Goal: Transaction & Acquisition: Book appointment/travel/reservation

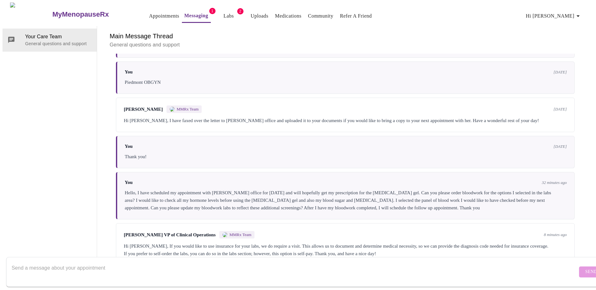
scroll to position [976, 0]
click at [120, 262] on textarea "Send a message about your appointment" at bounding box center [295, 272] width 566 height 20
click at [31, 262] on textarea "Okay, I will schedule a visit after my OBGYN appt. on [DATE]. That way I will k…" at bounding box center [295, 272] width 566 height 20
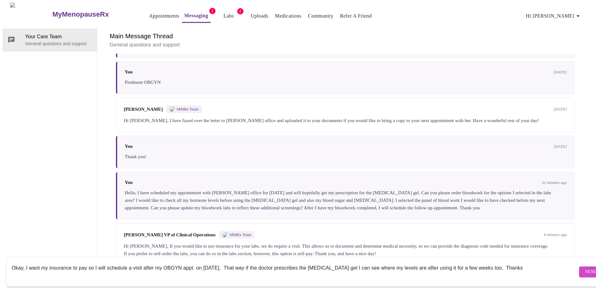
type textarea "Okay, I want my insurance to pay so I will schedule a visit after my OBGYN appt…"
click at [585, 268] on span "Send" at bounding box center [591, 272] width 12 height 8
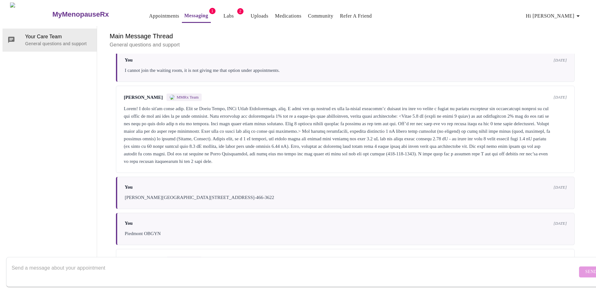
scroll to position [832, 0]
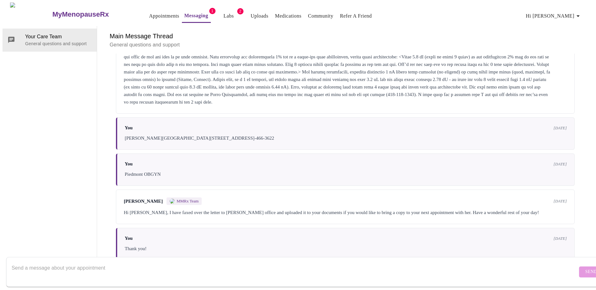
click at [51, 262] on textarea "Send a message about your appointment" at bounding box center [295, 272] width 566 height 20
type textarea "How do I delete the lab requests?"
click at [585, 268] on span "Send" at bounding box center [591, 272] width 12 height 8
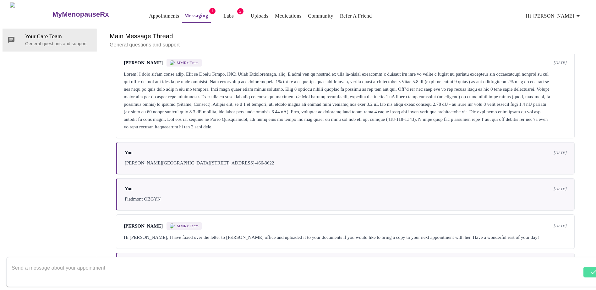
scroll to position [0, 0]
click at [223, 13] on link "Labs" at bounding box center [228, 16] width 10 height 9
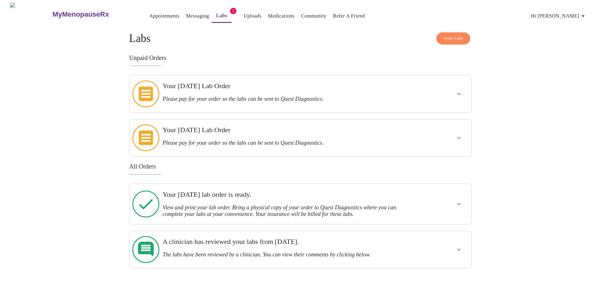
click at [457, 93] on icon "show more" at bounding box center [459, 94] width 4 height 2
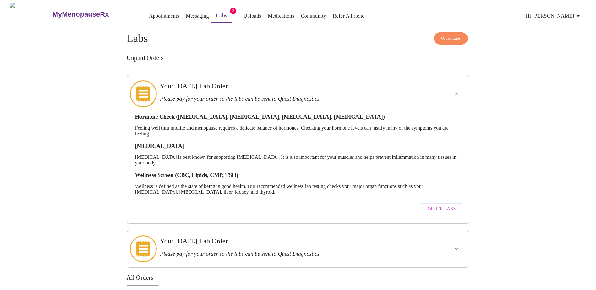
click at [216, 14] on link "Labs" at bounding box center [221, 15] width 11 height 9
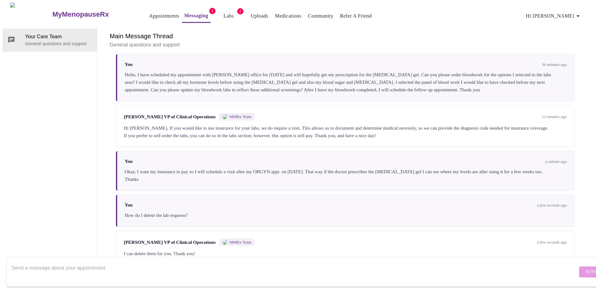
scroll to position [1098, 0]
click at [55, 262] on textarea "Send a message about your appointment" at bounding box center [295, 272] width 566 height 20
type textarea "Okay, thanks"
click at [585, 268] on span "Send" at bounding box center [591, 272] width 12 height 8
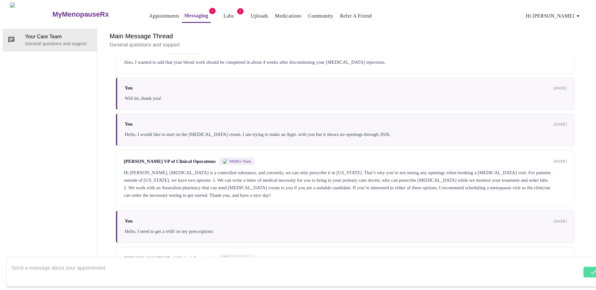
scroll to position [0, 0]
click at [150, 13] on link "Appointments" at bounding box center [164, 16] width 30 height 9
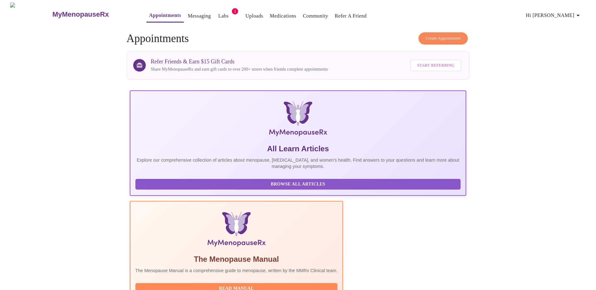
click at [433, 37] on span "Create Appointment" at bounding box center [443, 38] width 35 height 7
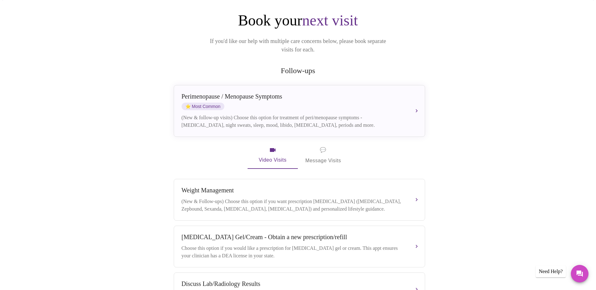
scroll to position [63, 0]
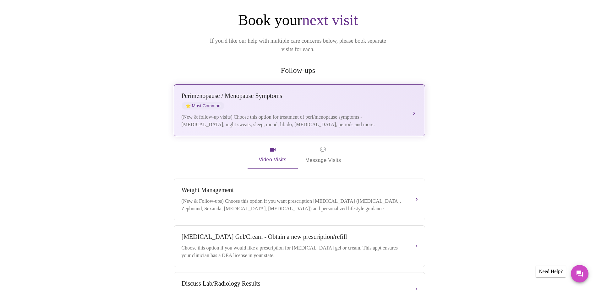
click at [416, 97] on div "Perimenopause / Menopause Symptoms ⭐ Most Common (New & follow-up visits) Choos…" at bounding box center [300, 110] width 236 height 36
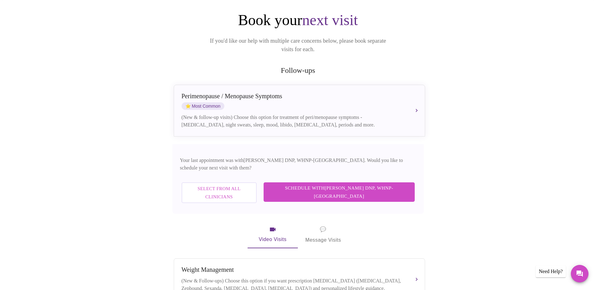
click at [250, 185] on span "Select from All Clinicians" at bounding box center [218, 193] width 61 height 17
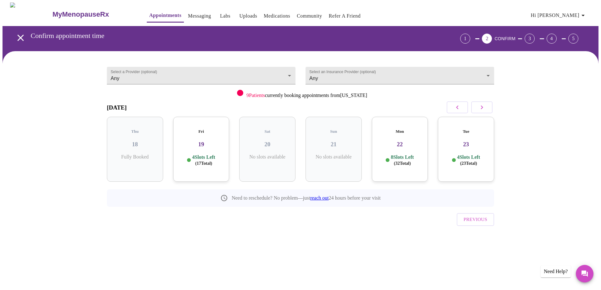
click at [486, 110] on button "button" at bounding box center [481, 107] width 21 height 12
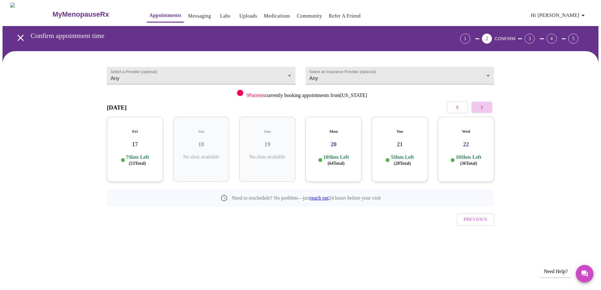
click at [486, 110] on button "button" at bounding box center [481, 107] width 21 height 12
click at [484, 105] on icon "button" at bounding box center [482, 108] width 8 height 8
click at [202, 141] on h3 "05" at bounding box center [201, 144] width 46 height 7
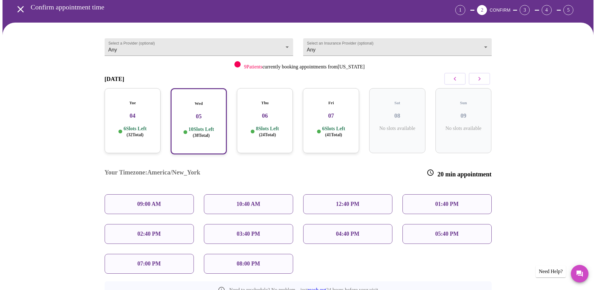
scroll to position [63, 0]
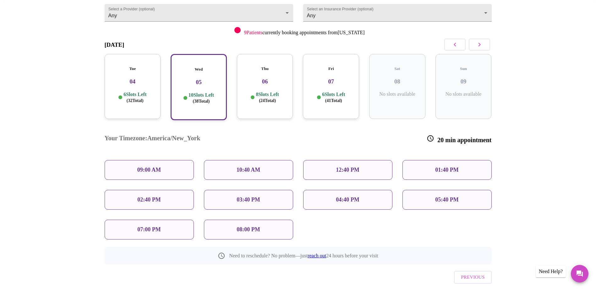
click at [257, 167] on p "10:40 AM" at bounding box center [249, 170] width 24 height 7
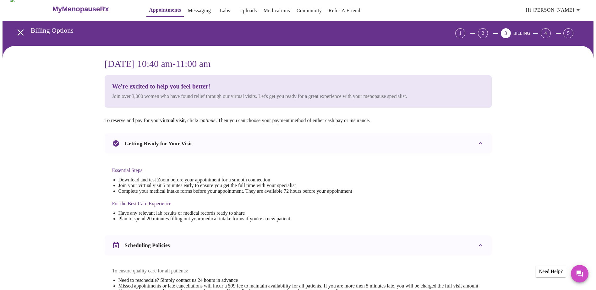
scroll to position [0, 0]
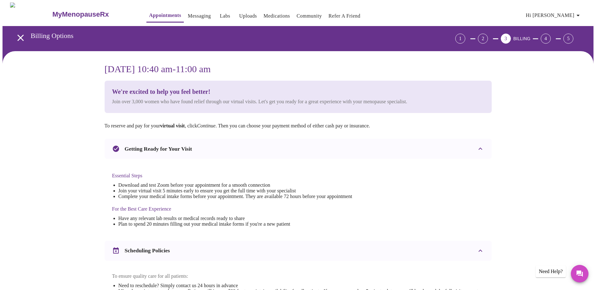
click at [17, 35] on icon "open drawer" at bounding box center [20, 38] width 6 height 6
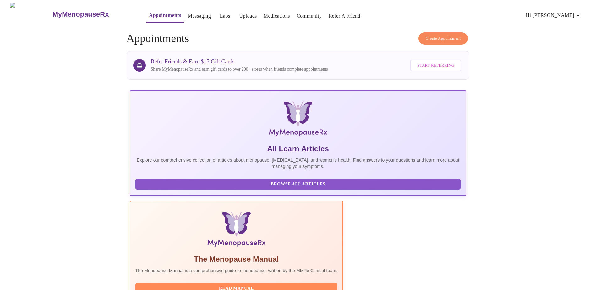
click at [456, 35] on span "Create Appointment" at bounding box center [443, 38] width 35 height 7
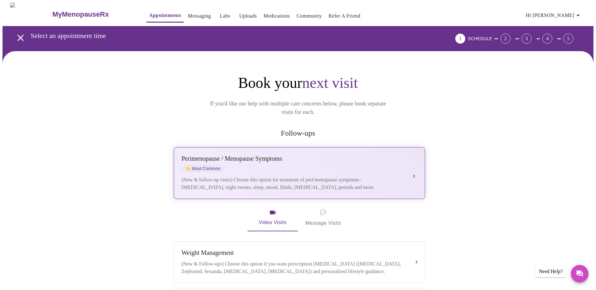
click at [413, 164] on button "Perimenopause / Menopause Symptoms ⭐ Most Common (New & follow-up visits) Choos…" at bounding box center [299, 173] width 251 height 52
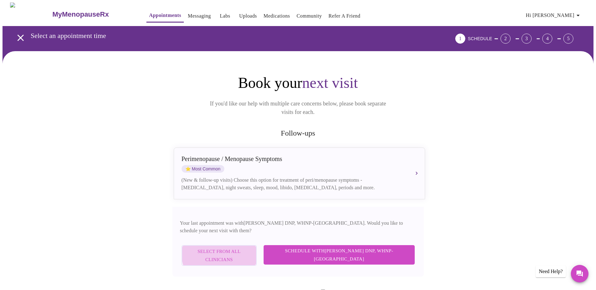
click at [250, 248] on span "Select from All Clinicians" at bounding box center [218, 256] width 61 height 17
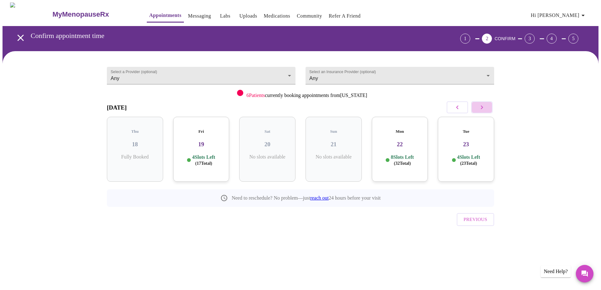
click at [484, 109] on icon "button" at bounding box center [482, 108] width 8 height 8
click at [487, 107] on button "button" at bounding box center [481, 107] width 21 height 12
click at [212, 161] on span "( 58 Total)" at bounding box center [203, 163] width 17 height 5
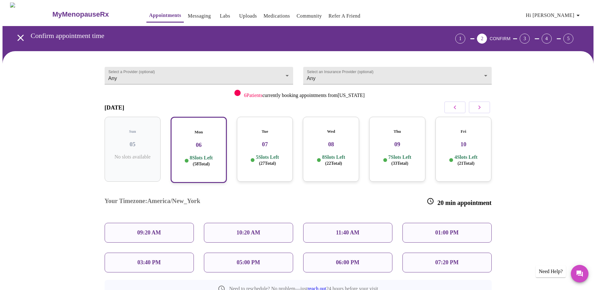
click at [259, 230] on p "10:20 AM" at bounding box center [249, 233] width 24 height 7
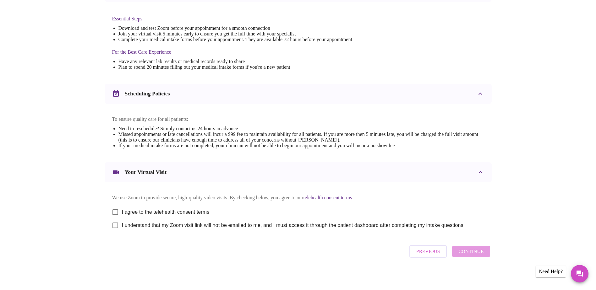
scroll to position [165, 0]
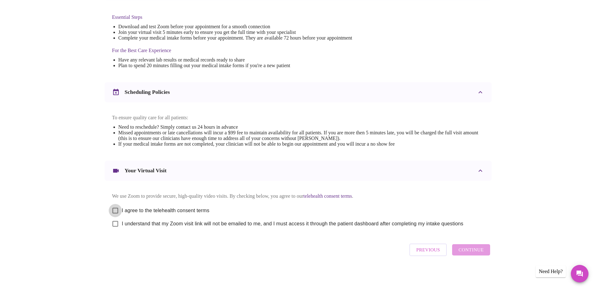
click at [116, 207] on input "I agree to the telehealth consent terms" at bounding box center [115, 210] width 13 height 13
checkbox input "true"
click at [115, 226] on input "I understand that my Zoom visit link will not be emailed to me, and I must acce…" at bounding box center [115, 223] width 13 height 13
checkbox input "true"
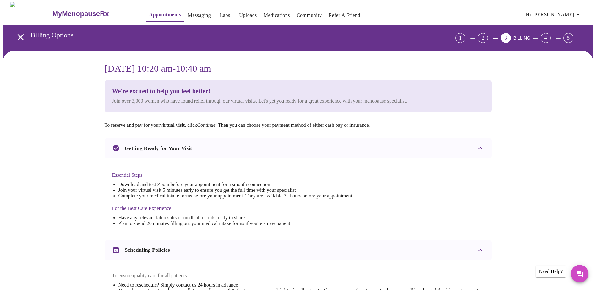
scroll to position [0, 0]
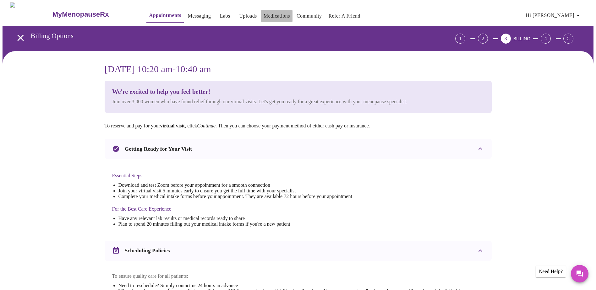
click at [264, 14] on link "Medications" at bounding box center [277, 16] width 26 height 9
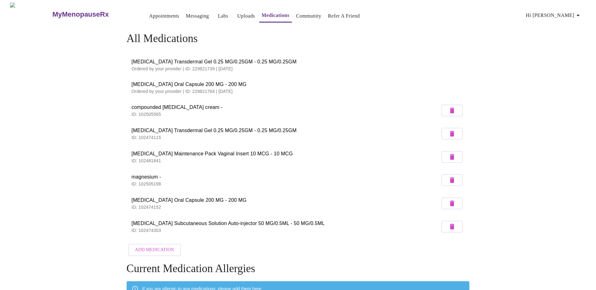
click at [149, 13] on link "Appointments" at bounding box center [164, 16] width 30 height 9
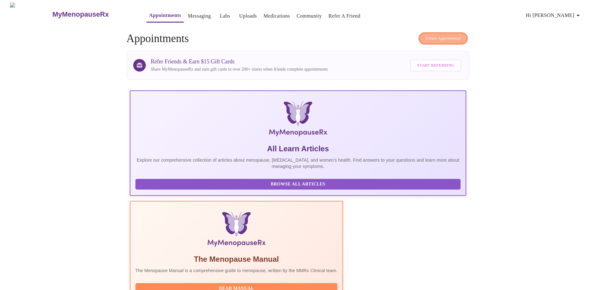
click at [450, 39] on span "Create Appointment" at bounding box center [443, 38] width 35 height 7
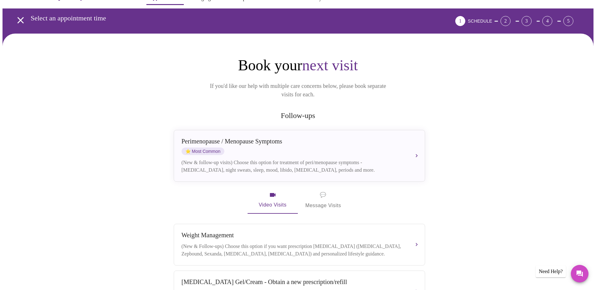
scroll to position [31, 0]
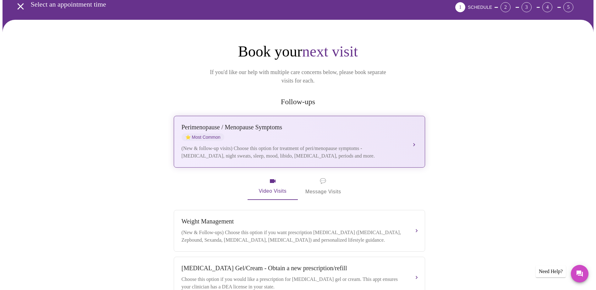
click at [419, 128] on button "Perimenopause / Menopause Symptoms ⭐ Most Common (New & follow-up visits) Choos…" at bounding box center [299, 142] width 251 height 52
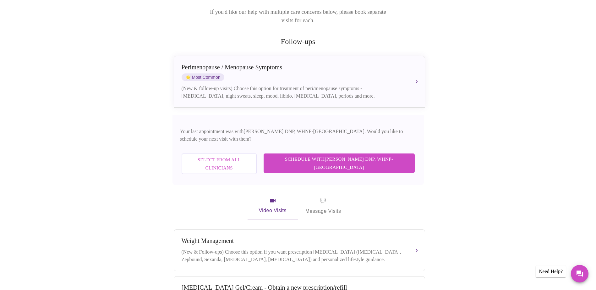
scroll to position [94, 0]
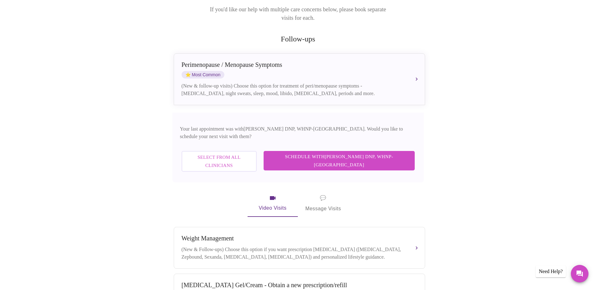
click at [250, 153] on span "Select from All Clinicians" at bounding box center [218, 161] width 61 height 17
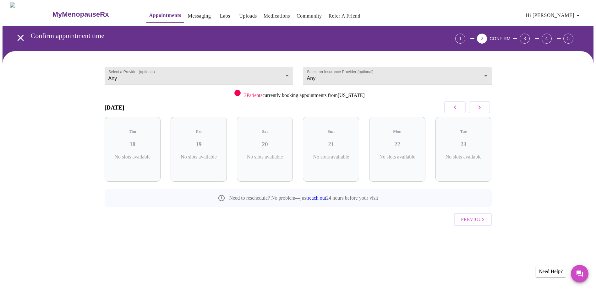
scroll to position [0, 0]
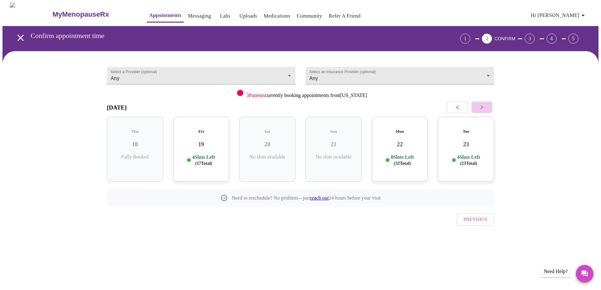
click at [485, 108] on icon "button" at bounding box center [482, 108] width 8 height 8
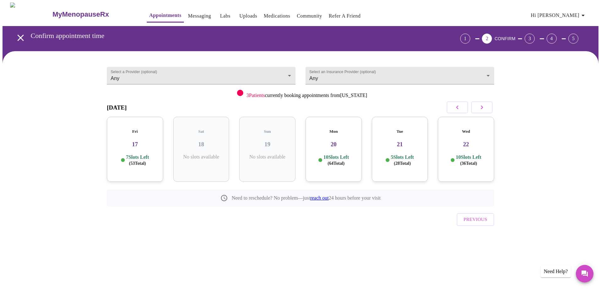
drag, startPoint x: 485, startPoint y: 108, endPoint x: 471, endPoint y: 108, distance: 13.8
click at [484, 108] on icon "button" at bounding box center [482, 108] width 8 height 8
click at [483, 105] on icon "button" at bounding box center [482, 108] width 8 height 8
click at [138, 141] on h3 "29" at bounding box center [135, 144] width 46 height 7
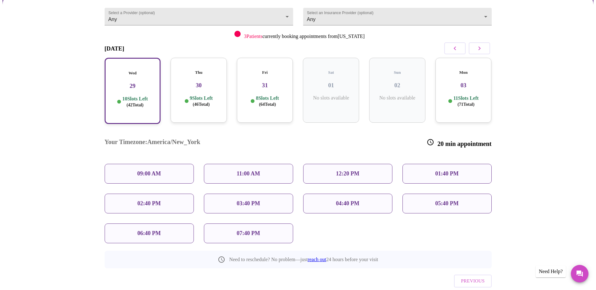
scroll to position [63, 0]
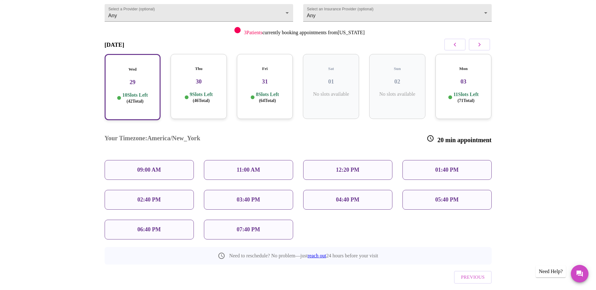
click at [243, 167] on p "11:00 AM" at bounding box center [249, 170] width 24 height 7
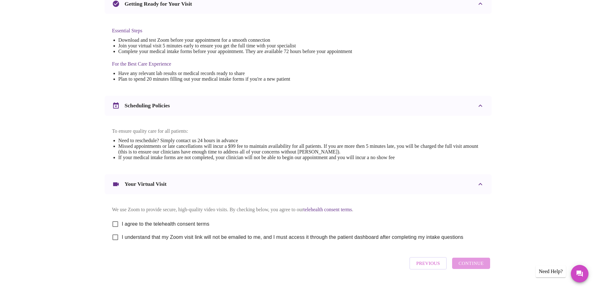
scroll to position [165, 0]
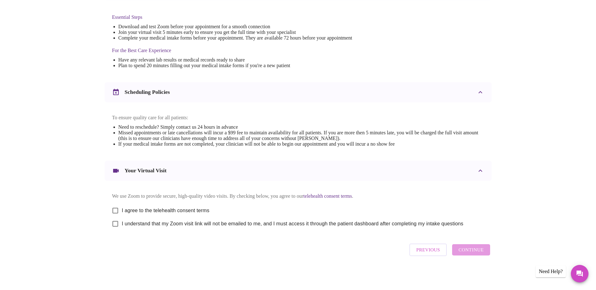
click at [115, 209] on input "I agree to the telehealth consent terms" at bounding box center [115, 210] width 13 height 13
checkbox input "true"
click at [116, 225] on input "I understand that my Zoom visit link will not be emailed to me, and I must acce…" at bounding box center [115, 223] width 13 height 13
checkbox input "true"
click at [477, 254] on span "Continue" at bounding box center [470, 250] width 25 height 8
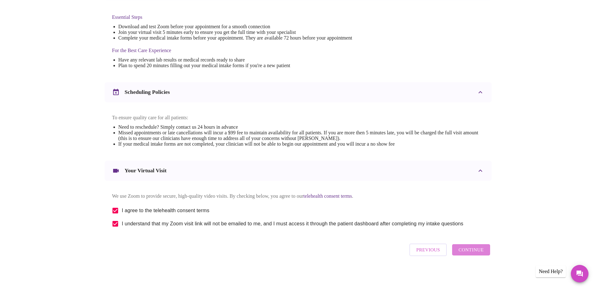
scroll to position [0, 0]
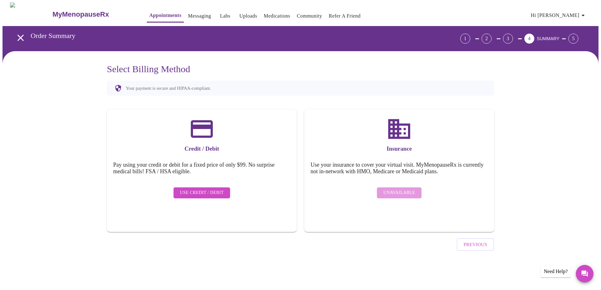
click at [198, 190] on span "Use Credit / Debit" at bounding box center [202, 193] width 44 height 8
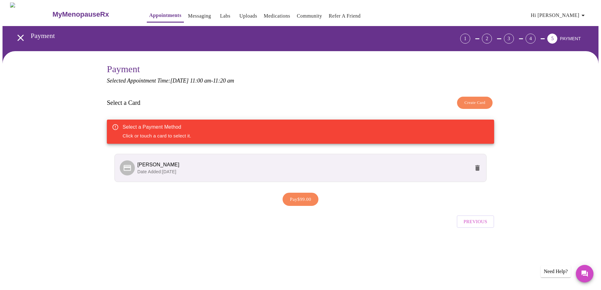
click at [210, 169] on p "Date Added: 04-21-2025" at bounding box center [303, 172] width 332 height 6
click at [151, 166] on span "Karen J. Reynolds" at bounding box center [158, 164] width 42 height 5
click at [369, 173] on p "Date Added: 04-21-2025" at bounding box center [303, 172] width 332 height 6
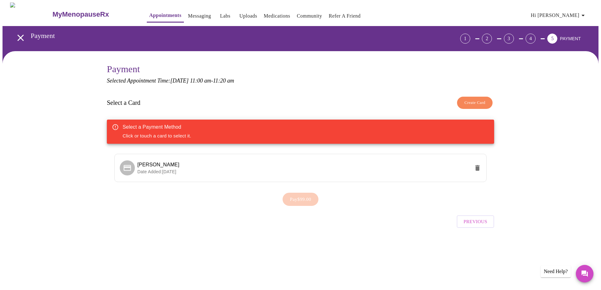
click at [177, 131] on div "Select a Payment Method Click or touch a card to select it." at bounding box center [157, 132] width 68 height 20
click at [146, 162] on span "Karen J. Reynolds" at bounding box center [158, 164] width 42 height 5
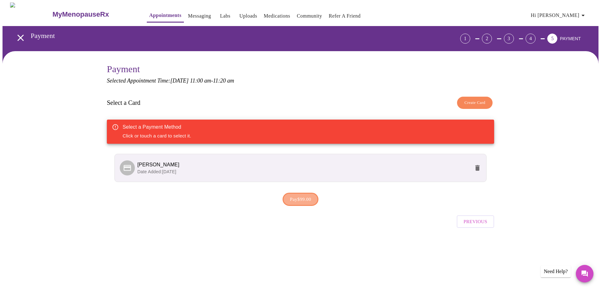
click at [311, 200] on span "Pay $99.00" at bounding box center [300, 199] width 21 height 8
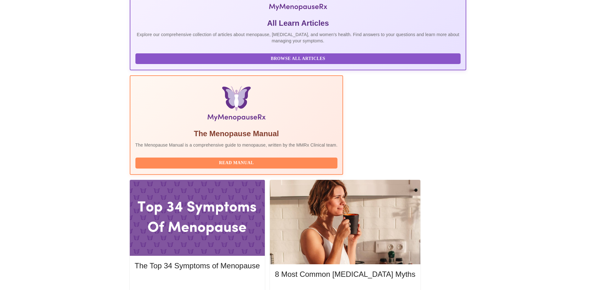
scroll to position [188, 0]
